Goal: Check status

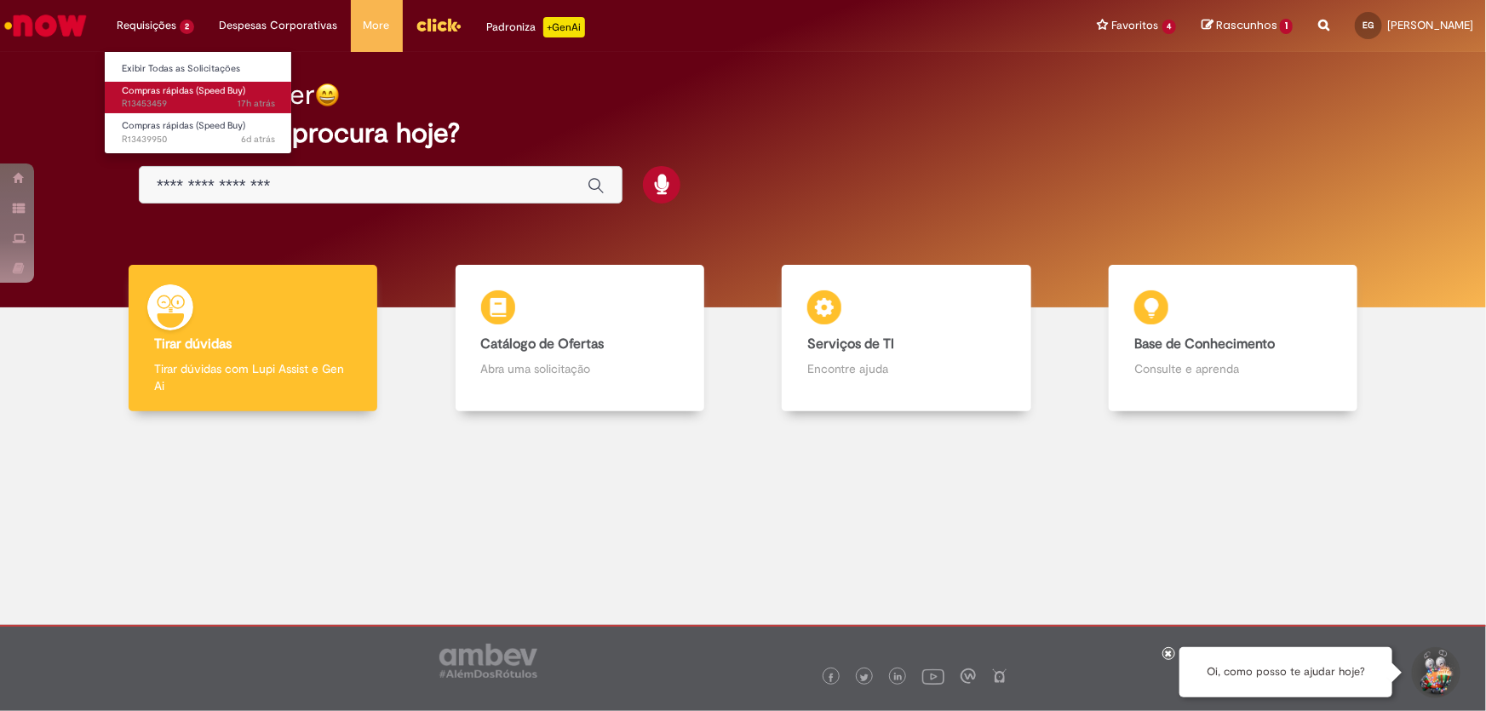
click at [168, 84] on span "Compras rápidas (Speed Buy)" at bounding box center [183, 90] width 123 height 13
click at [177, 89] on span "Compras rápidas (Speed Buy)" at bounding box center [183, 90] width 123 height 13
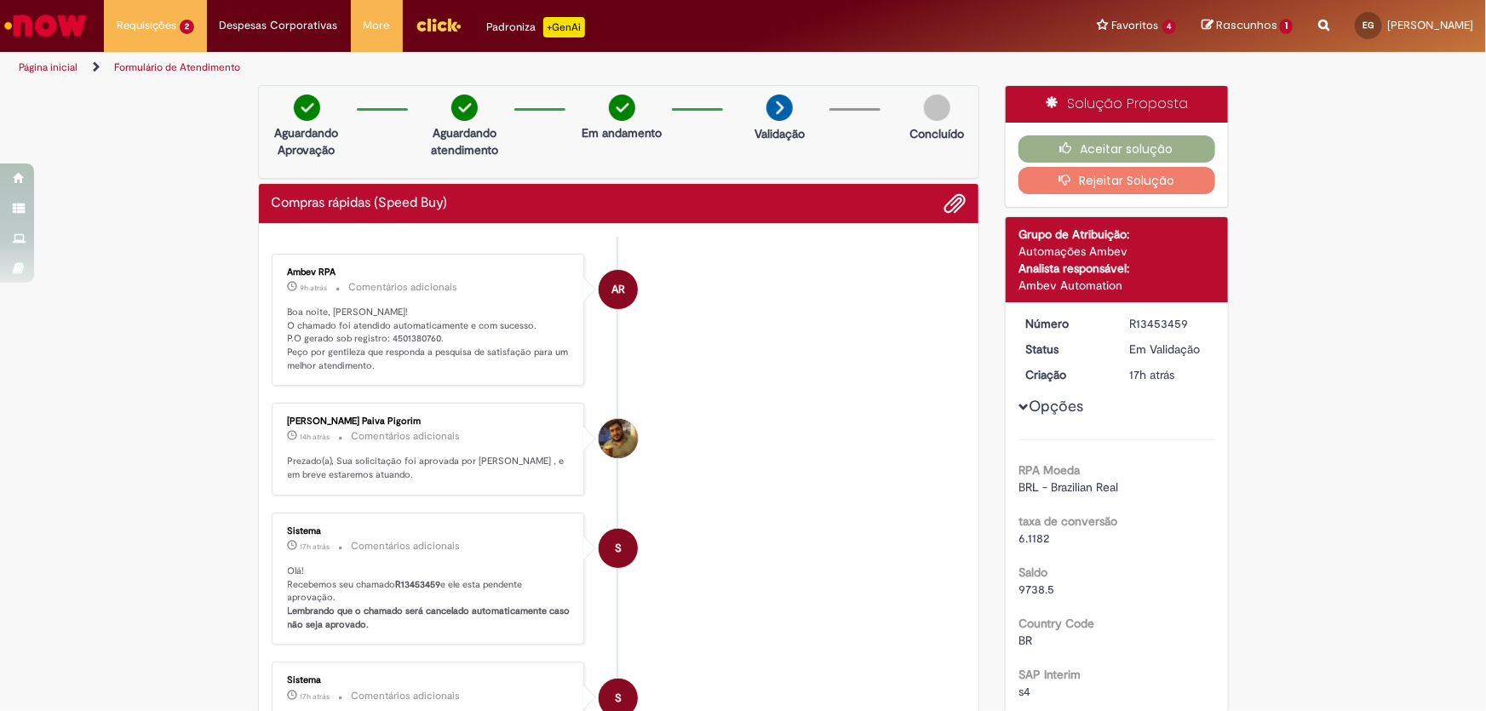
click at [414, 335] on p "Boa noite, [PERSON_NAME]! O chamado foi atendido automaticamente e com sucesso.…" at bounding box center [430, 339] width 284 height 67
copy p "4501380760"
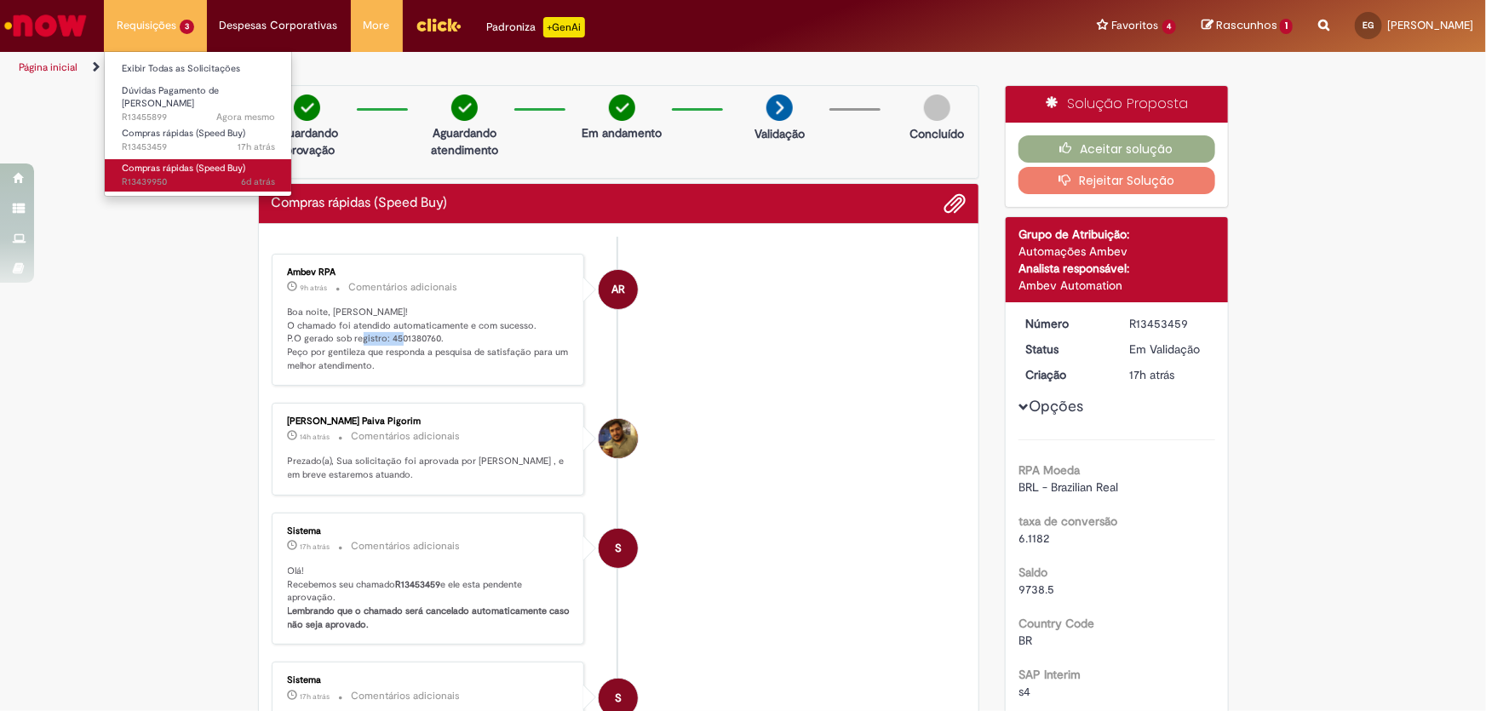
click at [178, 175] on span "6d atrás 6 dias atrás R13439950" at bounding box center [198, 182] width 153 height 14
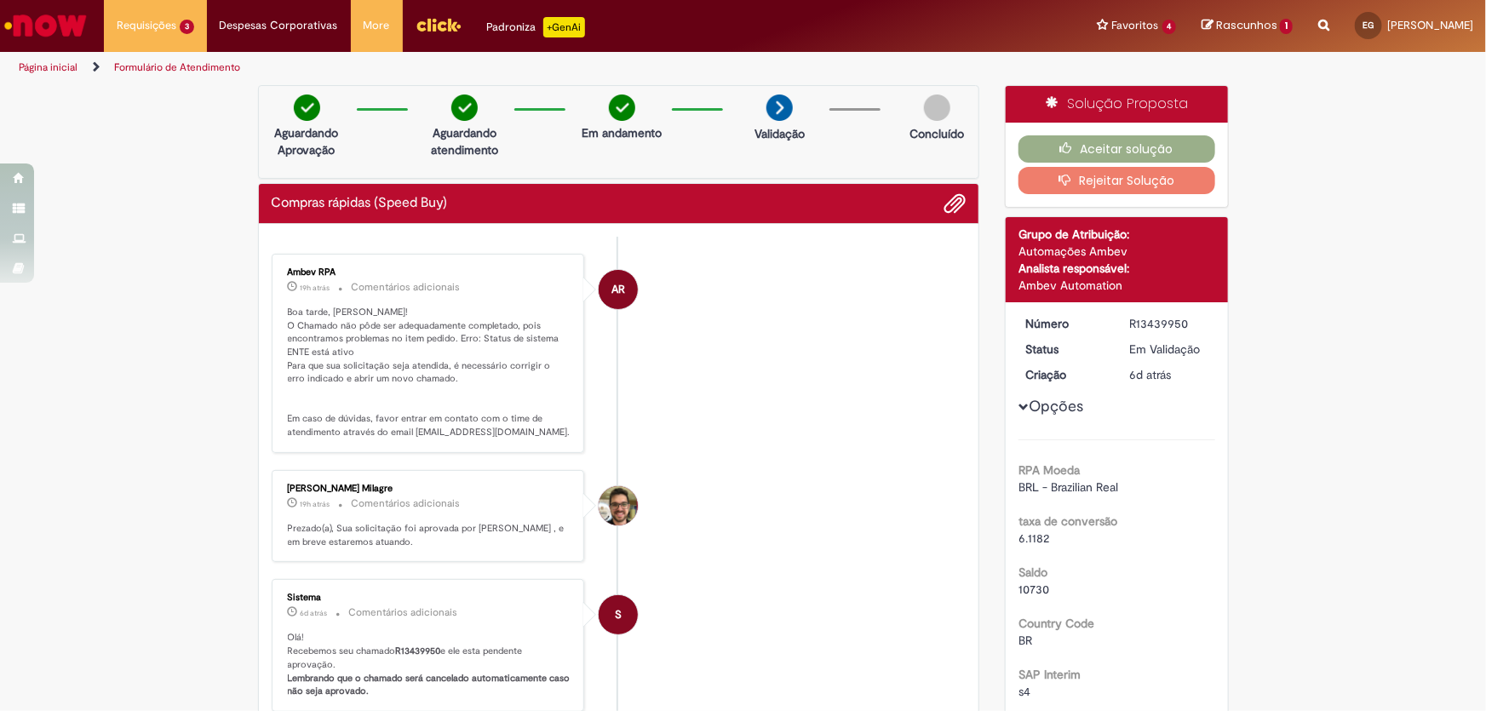
scroll to position [154, 0]
